Goal: Check status: Check status

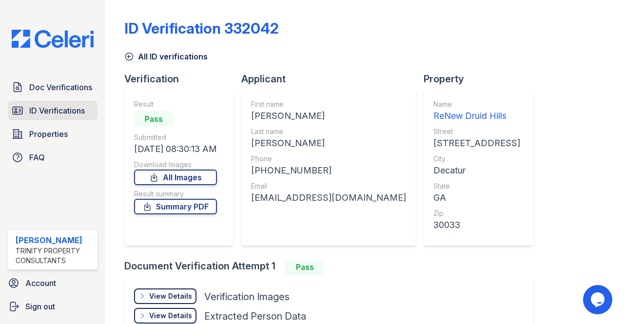
click at [79, 118] on link "ID Verifications" at bounding box center [53, 111] width 90 height 20
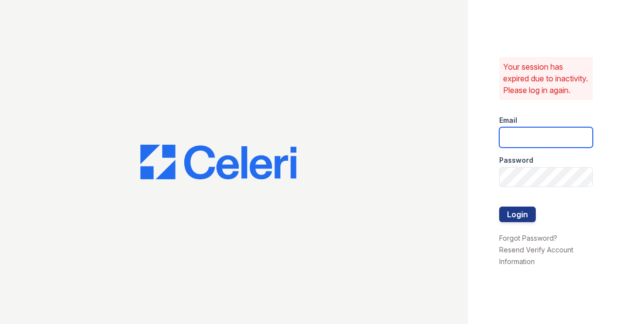
type input "[PERSON_NAME][EMAIL_ADDRESS][PERSON_NAME][DOMAIN_NAME]"
click at [526, 207] on div at bounding box center [547, 197] width 94 height 20
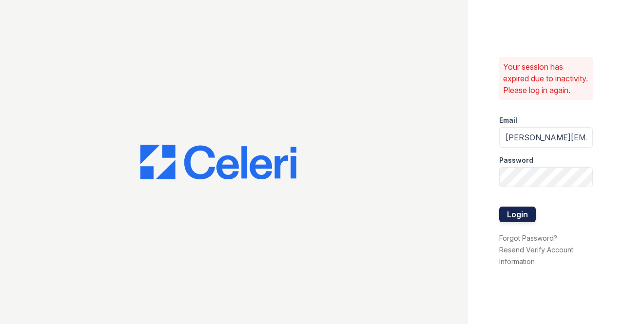
click at [523, 219] on button "Login" at bounding box center [518, 215] width 37 height 16
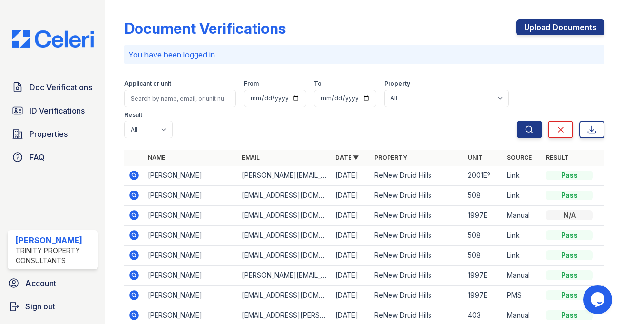
click at [136, 177] on icon at bounding box center [135, 176] width 10 height 10
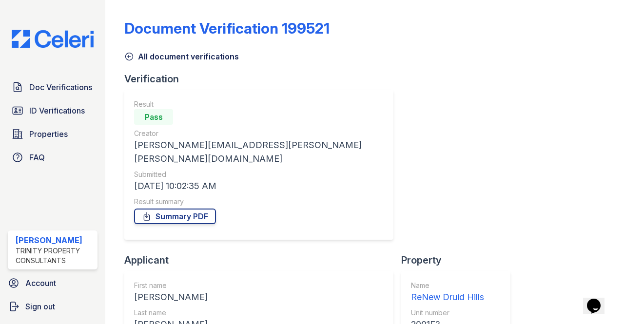
click at [236, 152] on div "mason.alexander.rollings@gmail.com" at bounding box center [259, 152] width 250 height 27
